Goal: Task Accomplishment & Management: Use online tool/utility

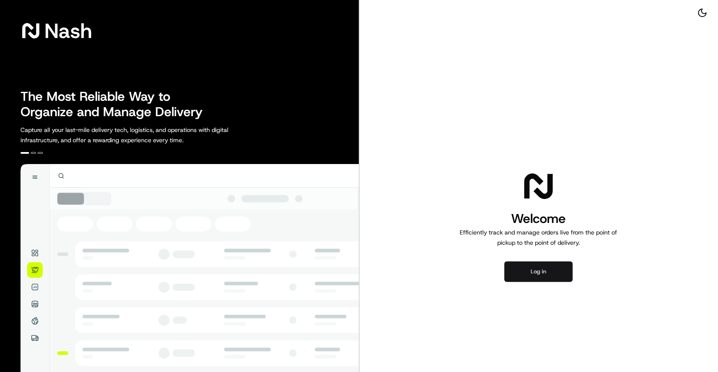
click at [532, 270] on button "Log in" at bounding box center [538, 272] width 68 height 21
